Goal: Transaction & Acquisition: Purchase product/service

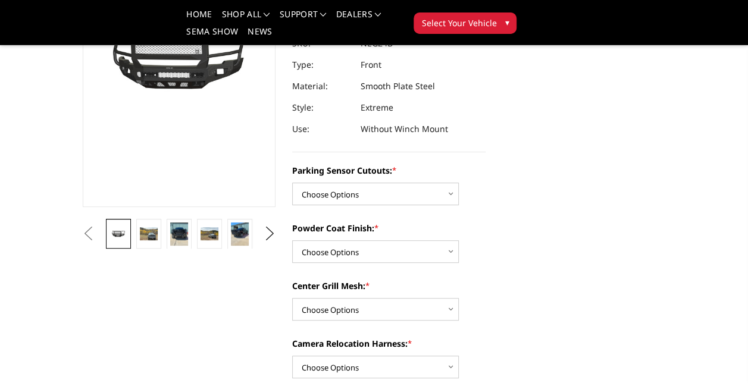
scroll to position [179, 0]
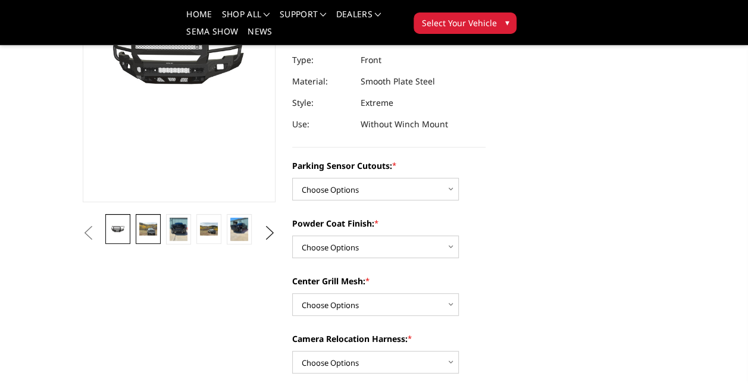
click at [149, 229] on img at bounding box center [147, 229] width 17 height 13
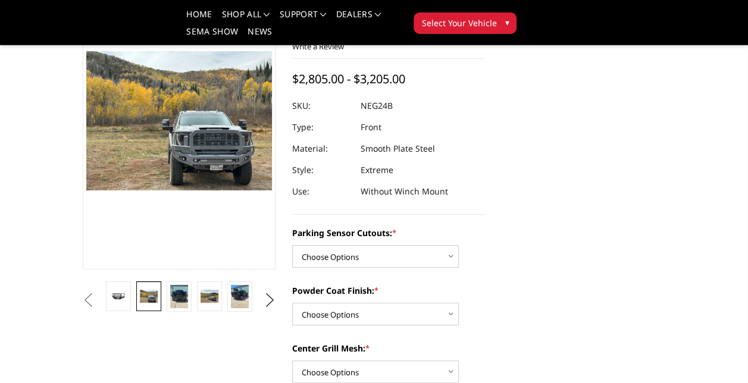
scroll to position [93, 0]
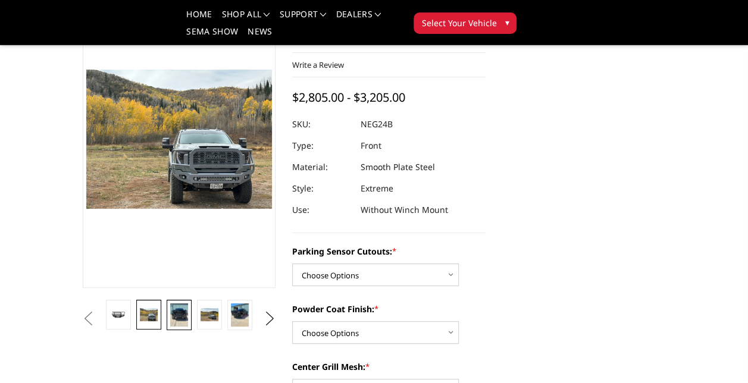
click at [177, 311] on img at bounding box center [178, 314] width 17 height 23
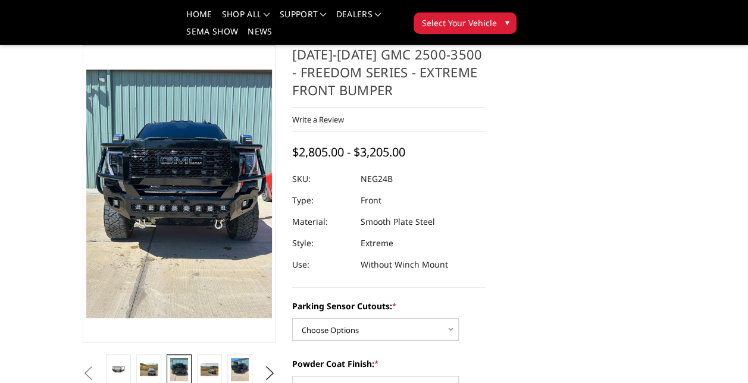
scroll to position [157, 0]
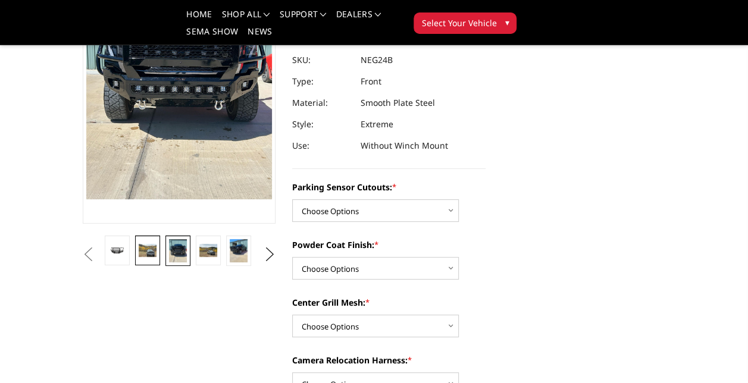
click at [149, 248] on img at bounding box center [147, 250] width 17 height 13
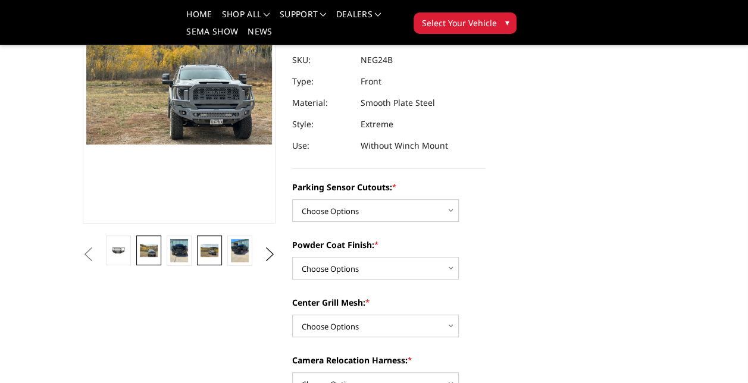
click at [205, 252] on img at bounding box center [209, 250] width 17 height 13
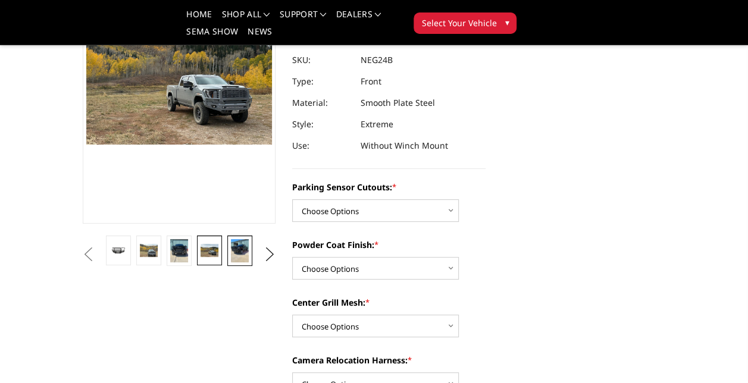
click at [236, 252] on img at bounding box center [239, 250] width 17 height 23
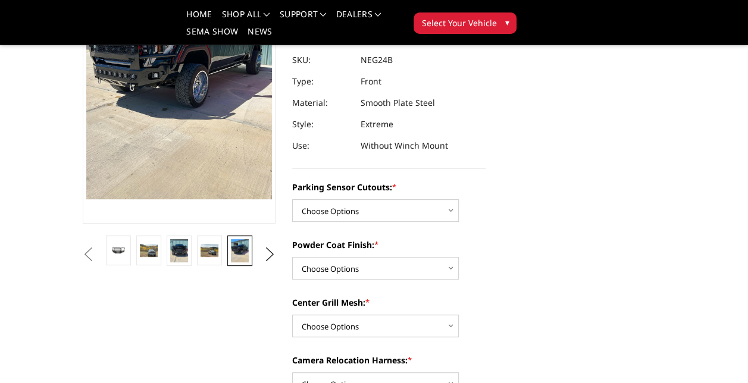
scroll to position [102, 0]
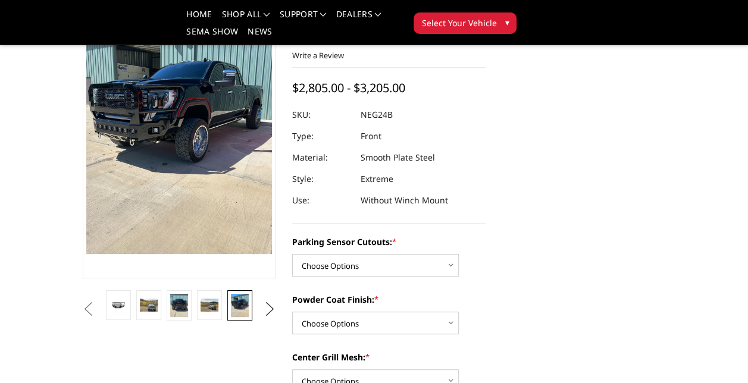
click at [270, 311] on button "Next" at bounding box center [270, 310] width 18 height 18
click at [242, 302] on img at bounding box center [239, 305] width 17 height 23
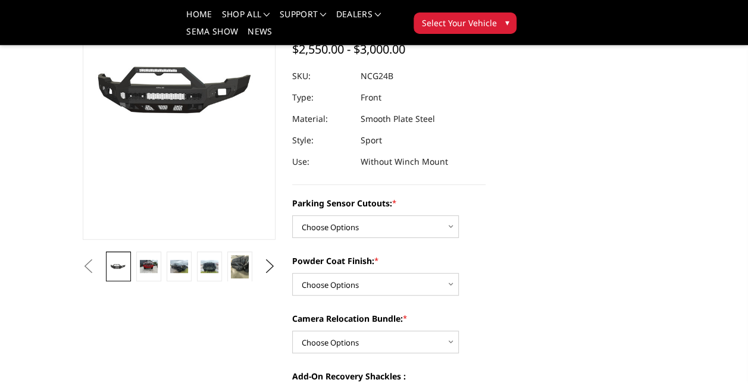
scroll to position [60, 0]
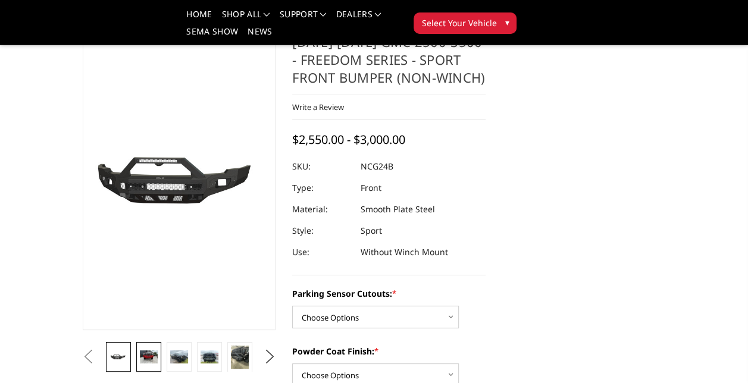
click at [145, 356] on img at bounding box center [148, 356] width 17 height 13
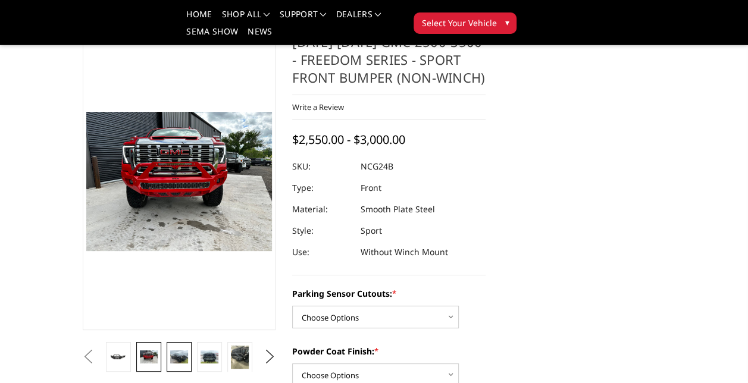
click at [181, 353] on img at bounding box center [178, 356] width 17 height 13
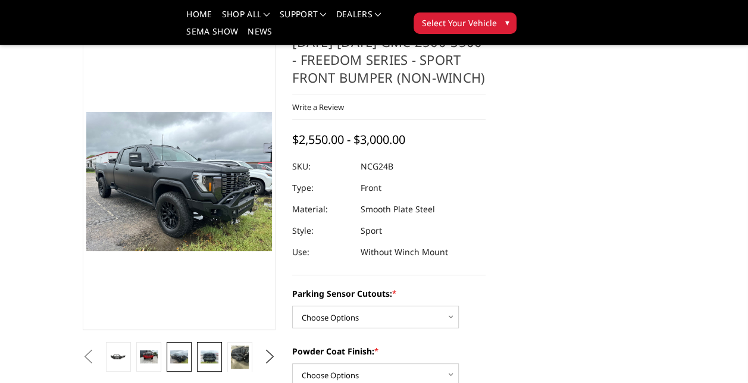
click at [209, 359] on img at bounding box center [209, 356] width 17 height 13
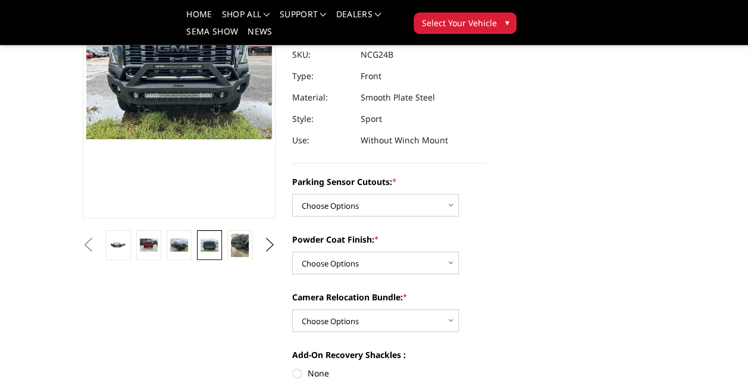
scroll to position [119, 0]
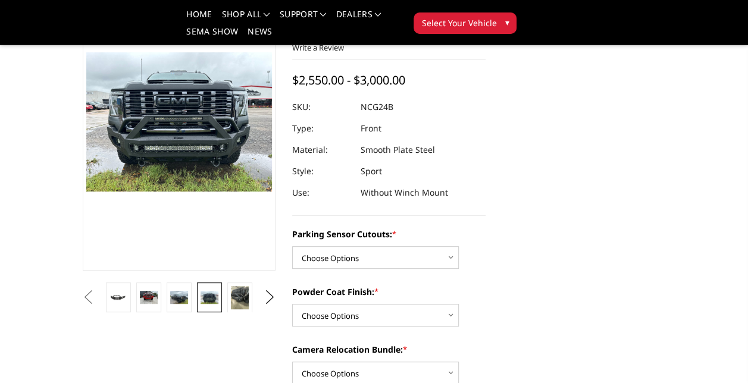
click at [447, 23] on span "Select Your Vehicle" at bounding box center [458, 23] width 75 height 12
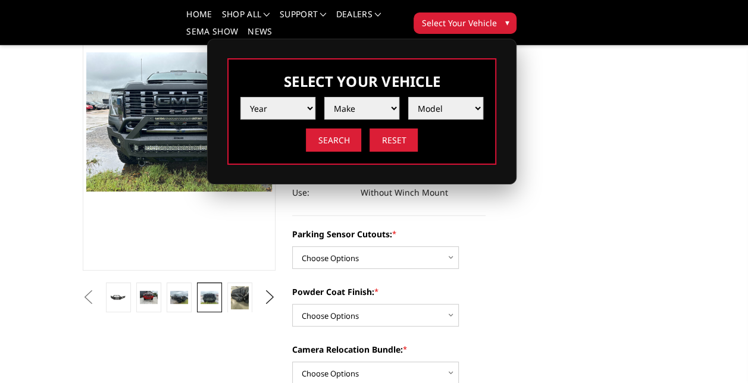
click at [309, 105] on select "Year 2025 2024 2023 2022 2021 2020 2019 2018 2017 2016 2015 2014 2013 2012 2011…" at bounding box center [277, 108] width 75 height 23
select select "yr_2025"
click at [240, 97] on select "Year 2025 2024 2023 2022 2021 2020 2019 2018 2017 2016 2015 2014 2013 2012 2011…" at bounding box center [277, 108] width 75 height 23
click at [354, 107] on select "Make Chevrolet Ford GMC Ram Toyota" at bounding box center [361, 108] width 75 height 23
select select "mk_gmc"
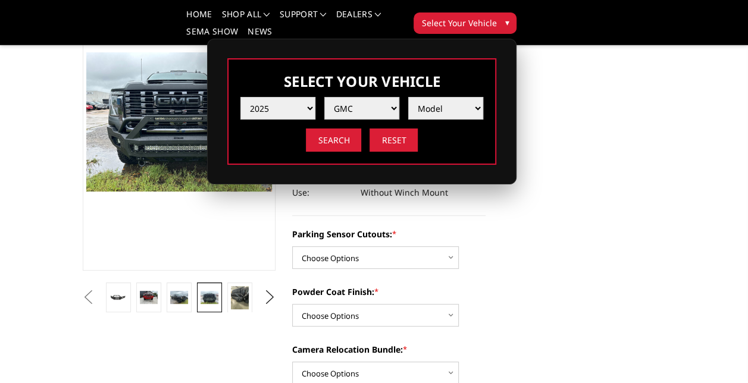
click at [324, 97] on select "Make Chevrolet Ford GMC Ram Toyota" at bounding box center [361, 108] width 75 height 23
click at [446, 111] on select "Model Sierra 1500 Sierra 2500 / 3500" at bounding box center [445, 108] width 75 height 23
select select "md_sierra-2500-3500"
click at [408, 97] on select "Model Sierra 1500 Sierra 2500 / 3500" at bounding box center [445, 108] width 75 height 23
click at [330, 140] on input "Search" at bounding box center [333, 140] width 55 height 23
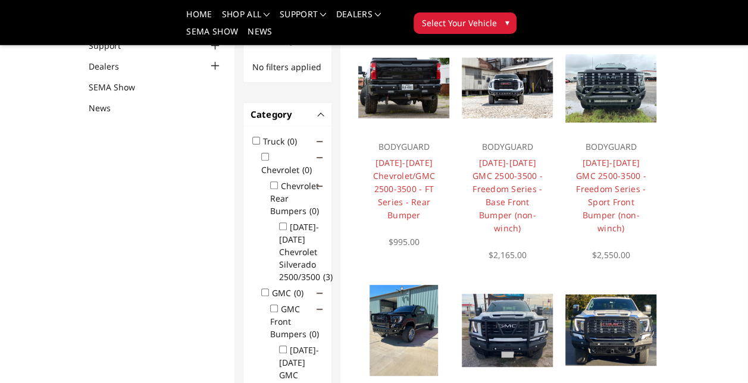
scroll to position [58, 0]
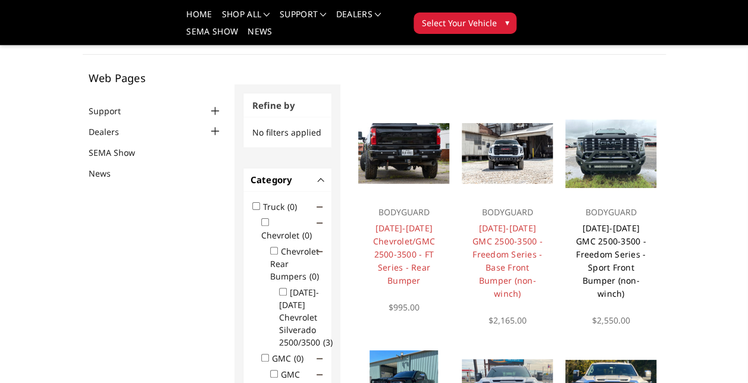
click at [613, 240] on link "2024-2025 GMC 2500-3500 - Freedom Series - Sport Front Bumper (non-winch)" at bounding box center [611, 261] width 70 height 77
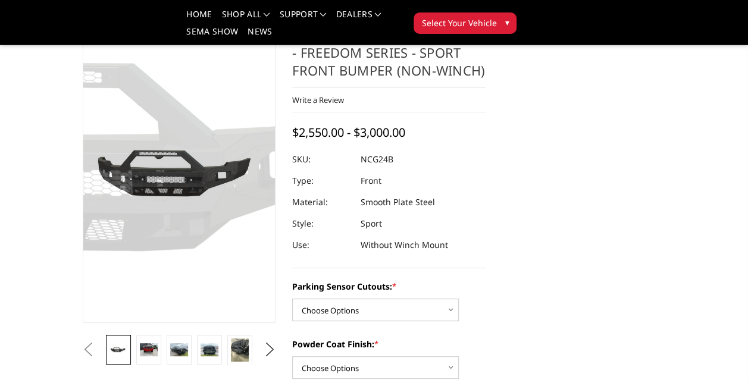
scroll to position [179, 0]
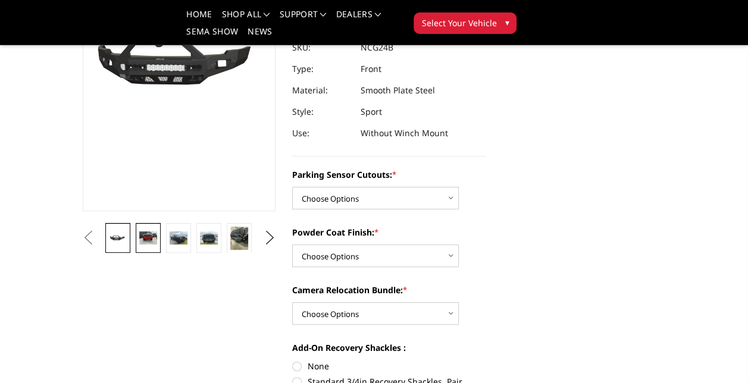
click at [144, 237] on img at bounding box center [147, 237] width 17 height 13
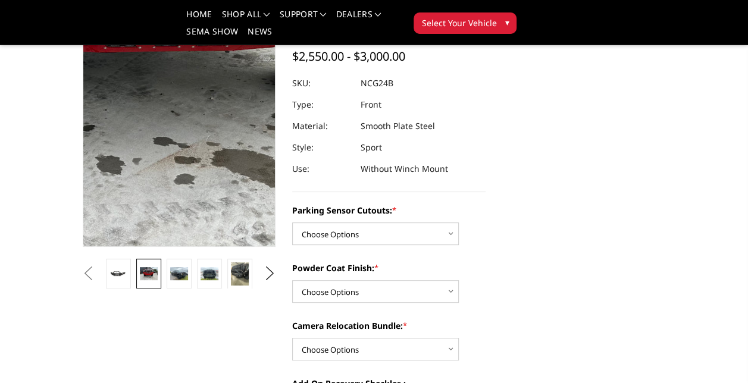
scroll to position [119, 0]
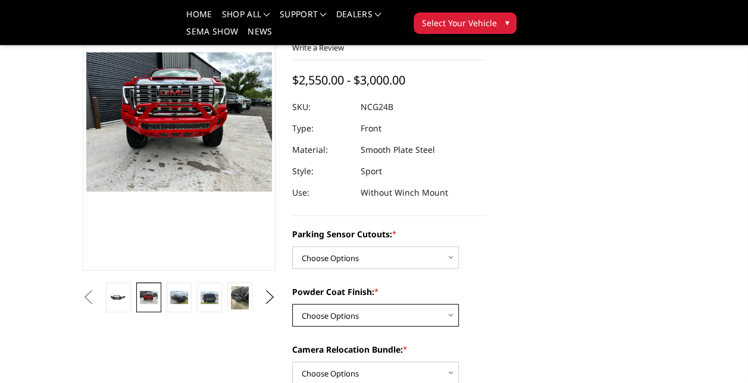
click at [449, 312] on select "Choose Options Bare Metal Texture Black Powder Coat" at bounding box center [375, 315] width 167 height 23
select select "2856"
click at [292, 304] on select "Choose Options Bare Metal Texture Black Powder Coat" at bounding box center [375, 315] width 167 height 23
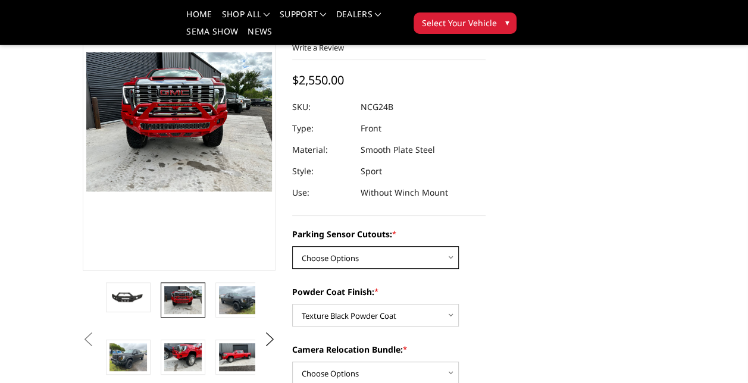
click at [406, 258] on select "Choose Options No - Without Parking Sensor Cutouts Yes - With Parking Sensor Cu…" at bounding box center [375, 257] width 167 height 23
select select "2854"
click at [292, 246] on select "Choose Options No - Without Parking Sensor Cutouts Yes - With Parking Sensor Cu…" at bounding box center [375, 257] width 167 height 23
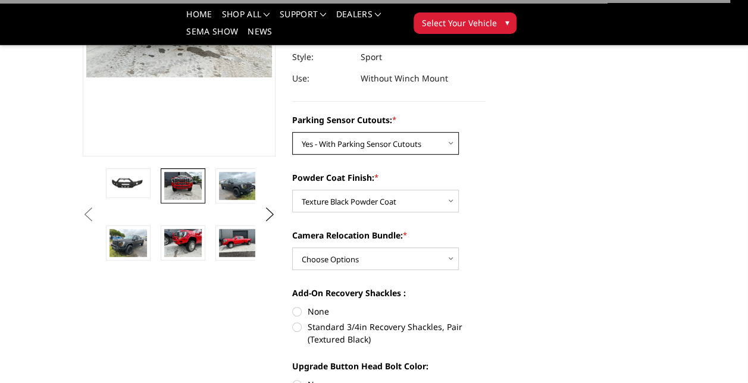
scroll to position [238, 0]
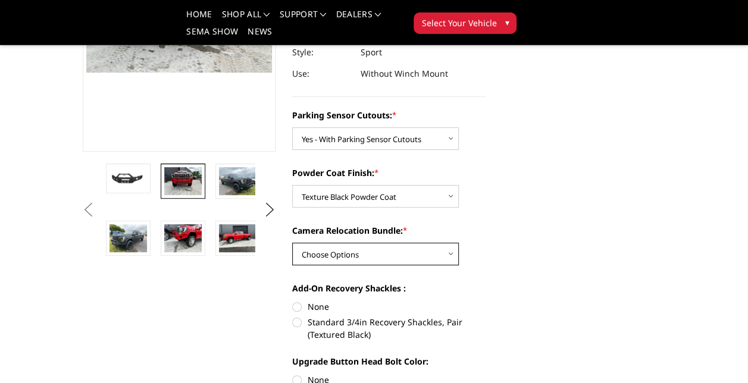
click at [382, 258] on select "Choose Options WITH Camera Relocation Bundle WITHOUT Camera Relocation Bundle" at bounding box center [375, 254] width 167 height 23
select select "2857"
click at [292, 243] on select "Choose Options WITH Camera Relocation Bundle WITHOUT Camera Relocation Bundle" at bounding box center [375, 254] width 167 height 23
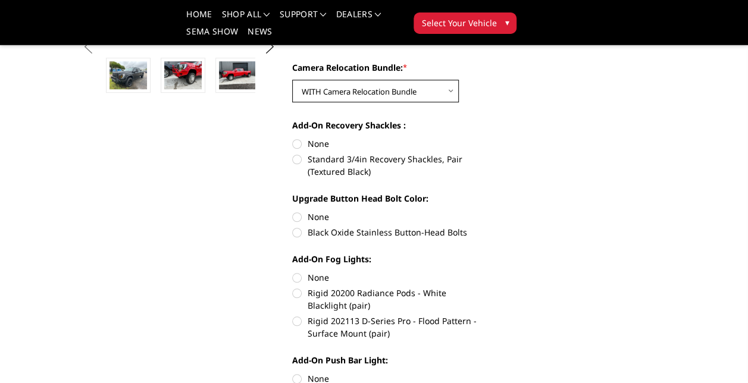
scroll to position [417, 0]
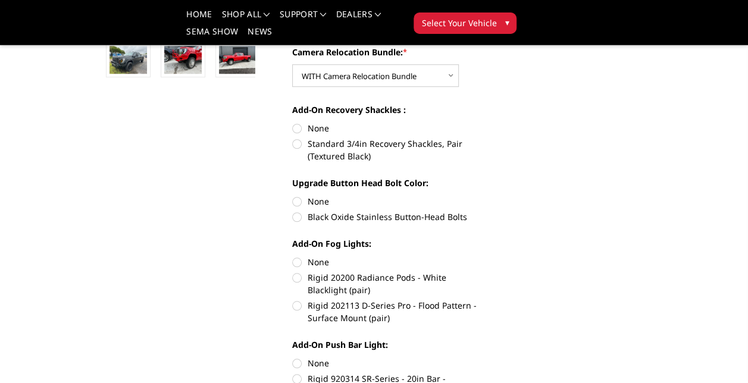
click at [296, 202] on label "None" at bounding box center [388, 201] width 193 height 12
click at [293, 196] on input "None" at bounding box center [292, 195] width 1 height 1
radio input "true"
click at [296, 125] on label "None" at bounding box center [388, 128] width 193 height 12
click at [293, 123] on input "None" at bounding box center [292, 122] width 1 height 1
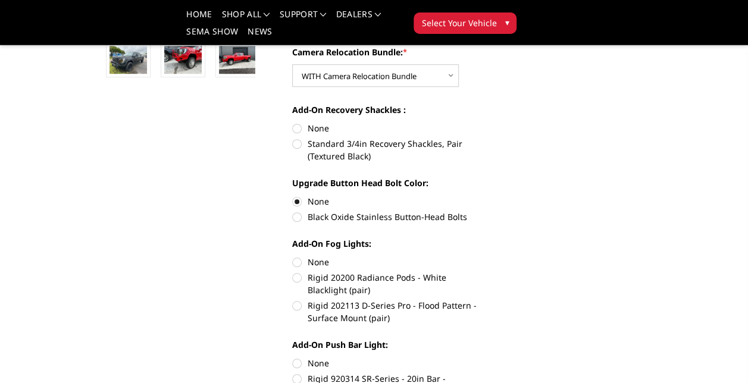
radio input "true"
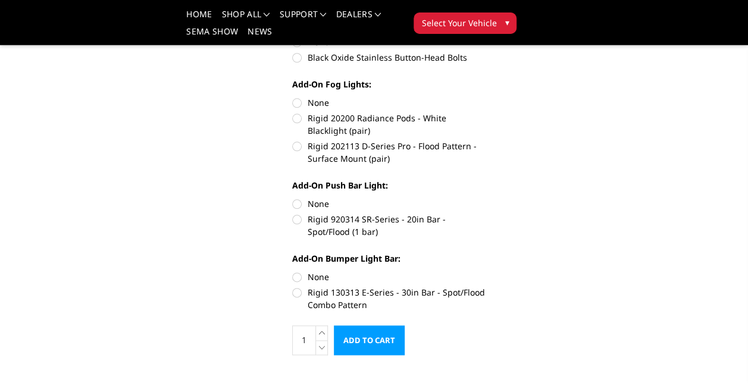
scroll to position [595, 0]
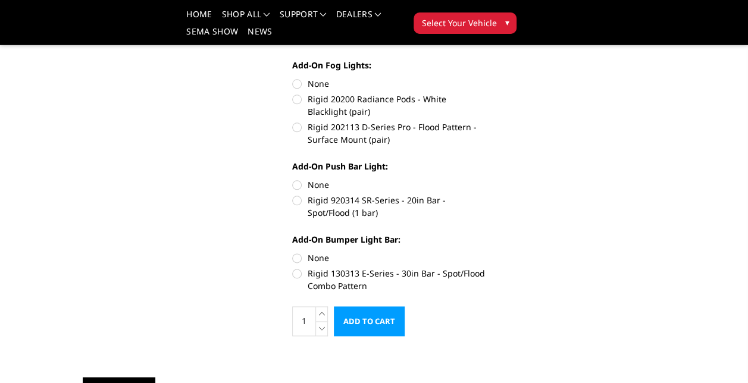
click at [296, 204] on label "Rigid 920314 SR-Series - 20in Bar - Spot/Flood (1 bar)" at bounding box center [388, 206] width 193 height 25
click at [486, 179] on input "Rigid 920314 SR-Series - 20in Bar - Spot/Flood (1 bar)" at bounding box center [486, 179] width 1 height 1
radio input "true"
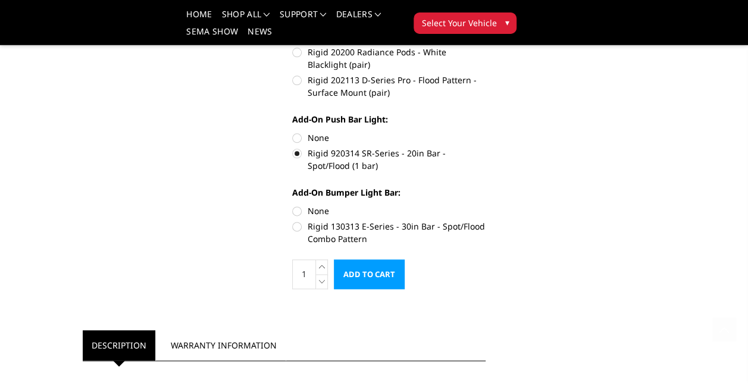
scroll to position [714, 0]
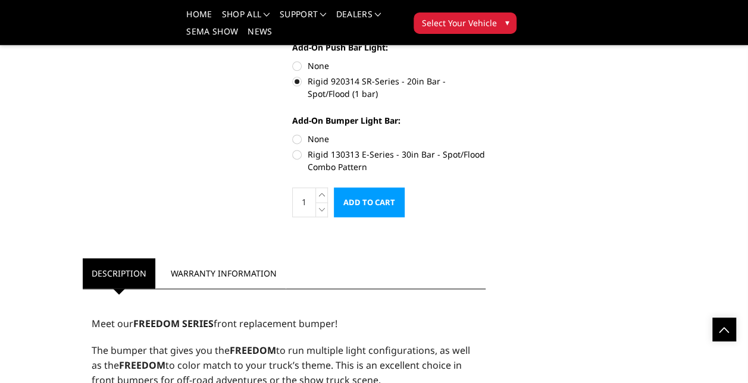
click at [295, 154] on label "Rigid 130313 E-Series - 30in Bar - Spot/Flood Combo Pattern" at bounding box center [388, 160] width 193 height 25
click at [486, 133] on input "Rigid 130313 E-Series - 30in Bar - Spot/Flood Combo Pattern" at bounding box center [486, 133] width 1 height 1
radio input "true"
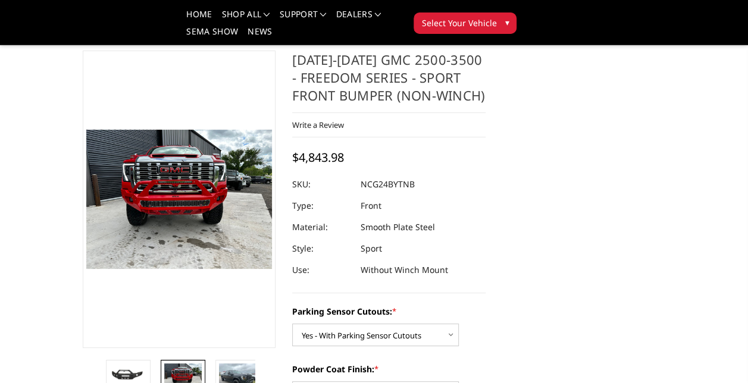
scroll to position [119, 0]
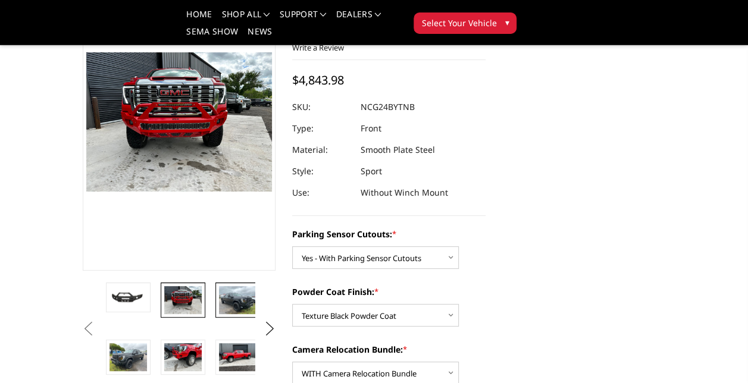
click at [237, 299] on img at bounding box center [237, 300] width 37 height 28
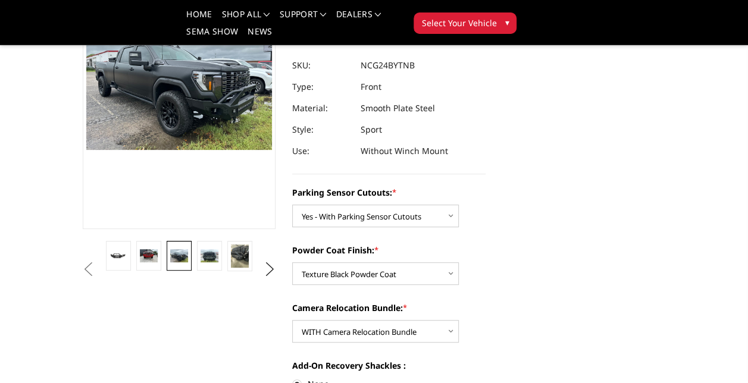
scroll to position [238, 0]
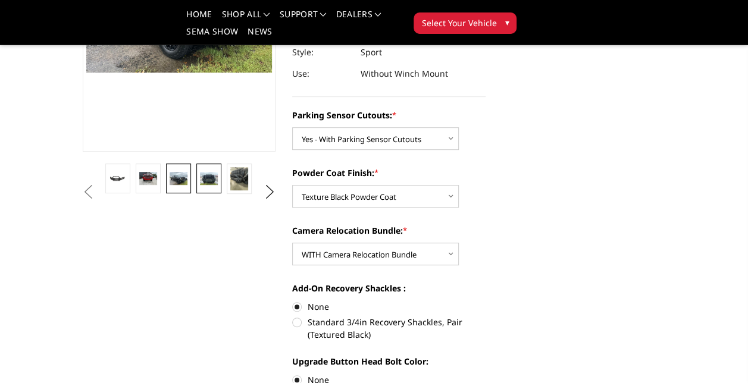
click at [206, 177] on img at bounding box center [208, 178] width 17 height 13
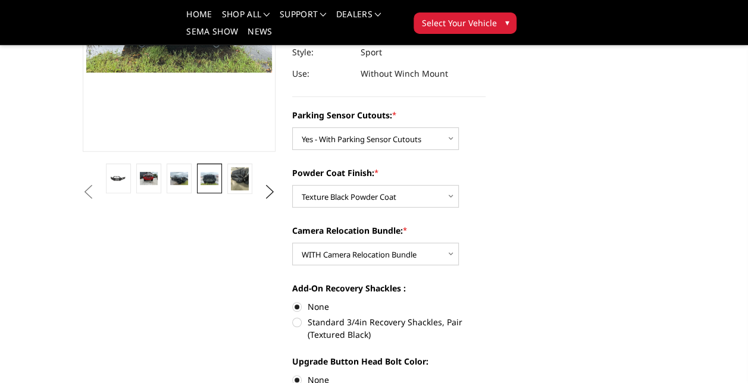
scroll to position [119, 0]
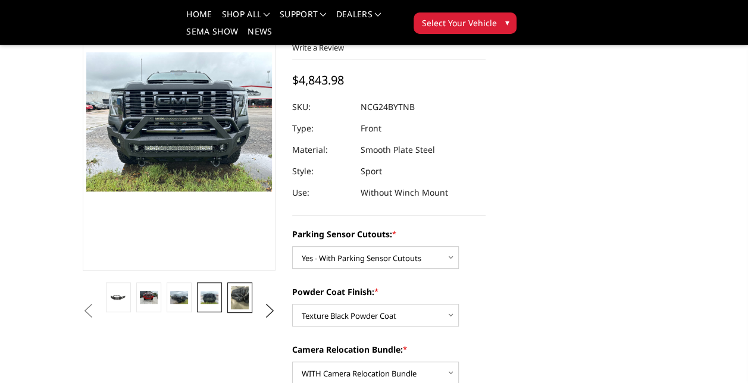
click at [237, 295] on img at bounding box center [239, 297] width 17 height 23
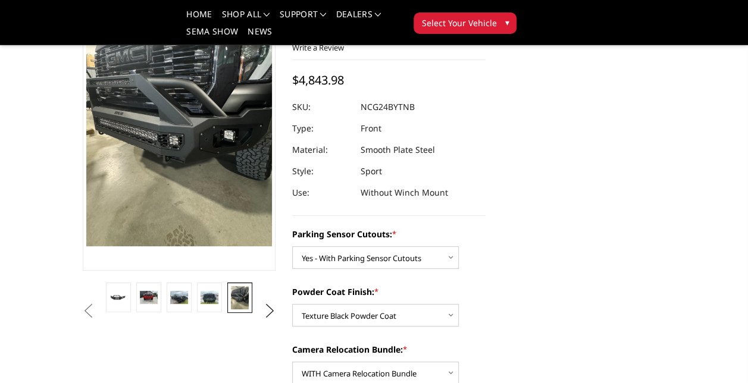
scroll to position [64, 0]
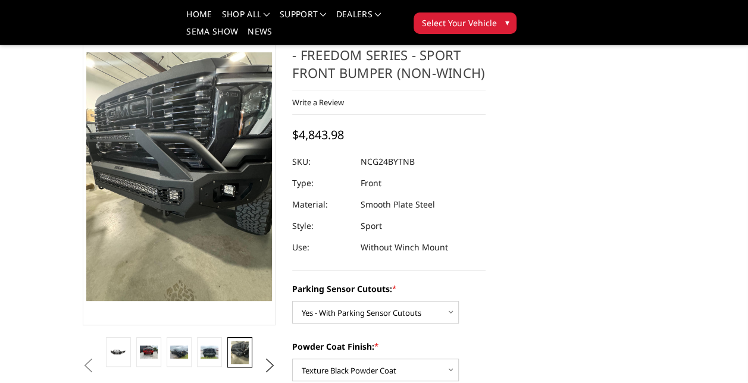
click at [146, 141] on img at bounding box center [243, 232] width 571 height 762
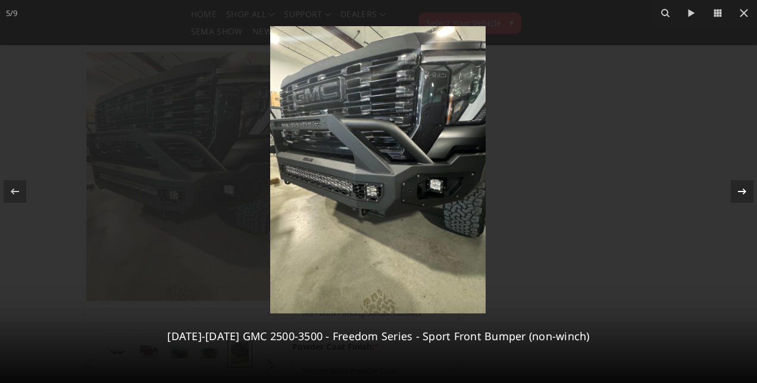
click at [746, 194] on icon at bounding box center [742, 191] width 14 height 14
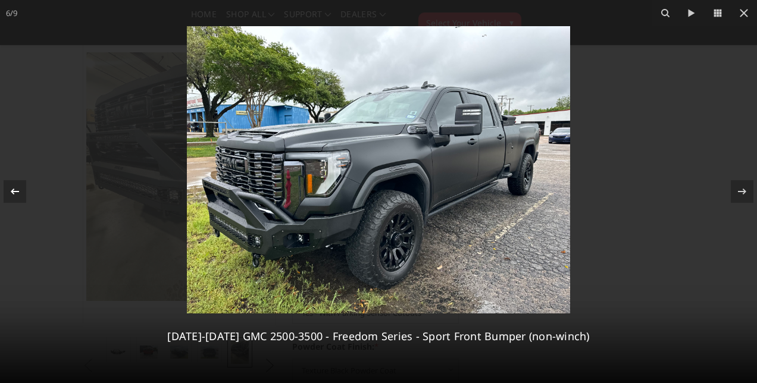
click at [10, 187] on icon at bounding box center [15, 191] width 14 height 14
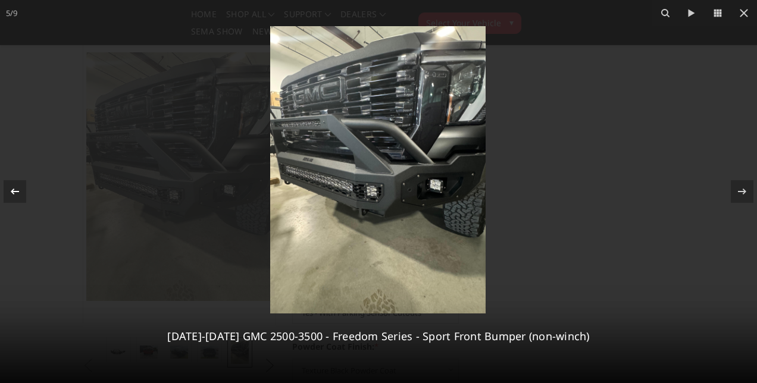
click at [8, 187] on icon at bounding box center [15, 191] width 14 height 14
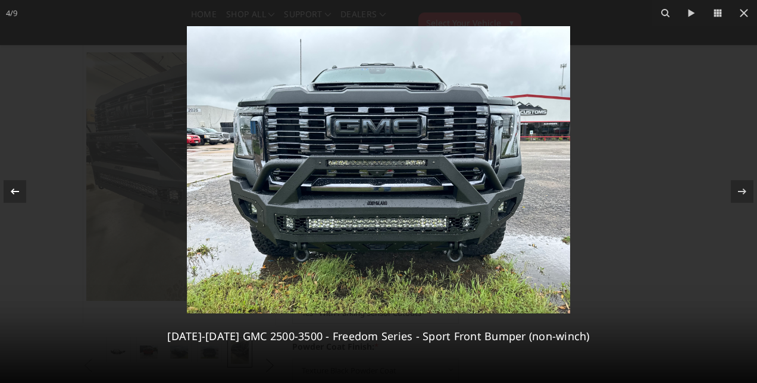
click at [7, 187] on div at bounding box center [15, 191] width 23 height 23
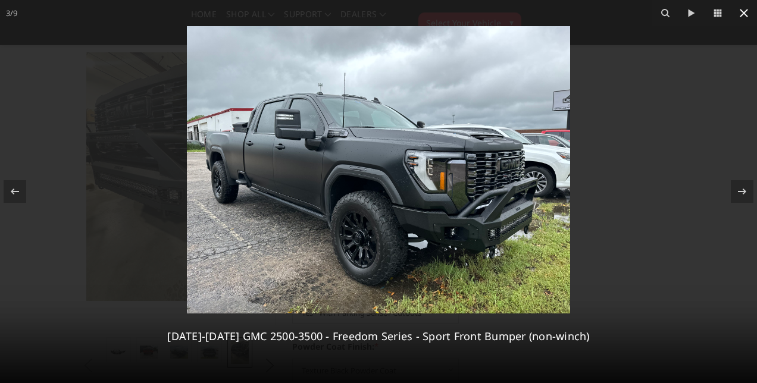
click at [746, 10] on icon at bounding box center [744, 13] width 14 height 14
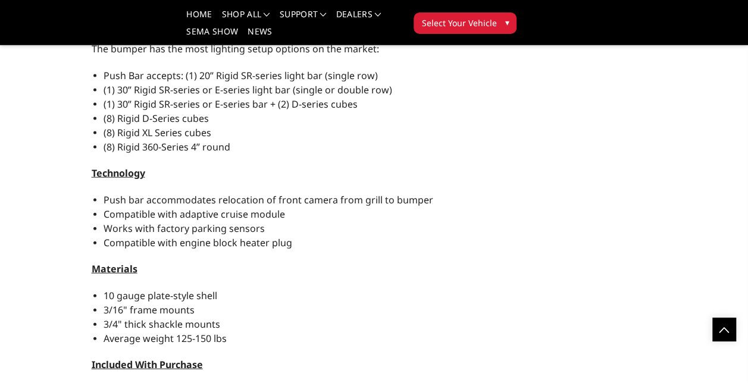
scroll to position [1195, 0]
